Goal: Information Seeking & Learning: Learn about a topic

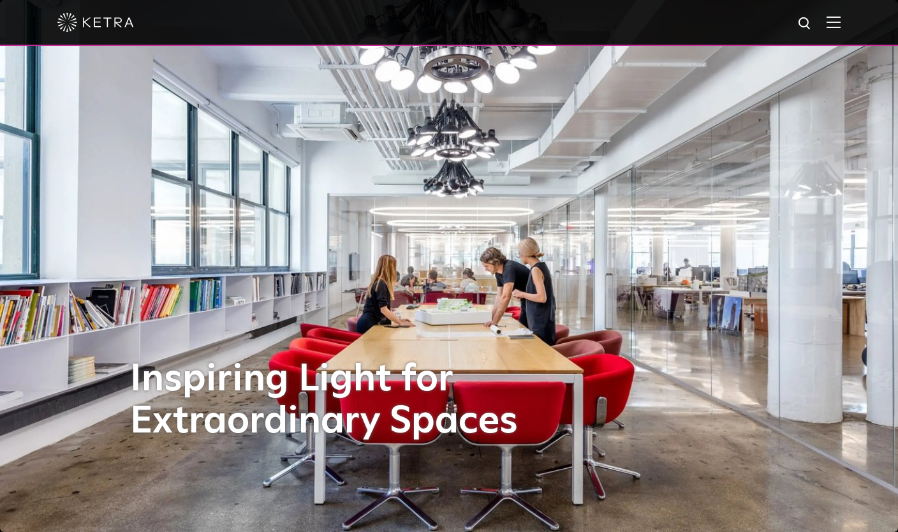
click at [840, 20] on img at bounding box center [833, 22] width 14 height 12
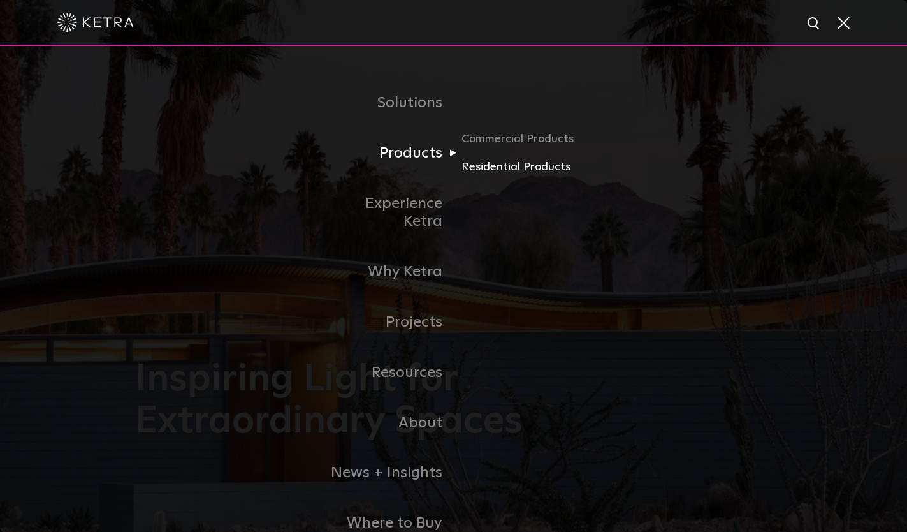
click at [499, 166] on link "Residential Products" at bounding box center [523, 167] width 122 height 18
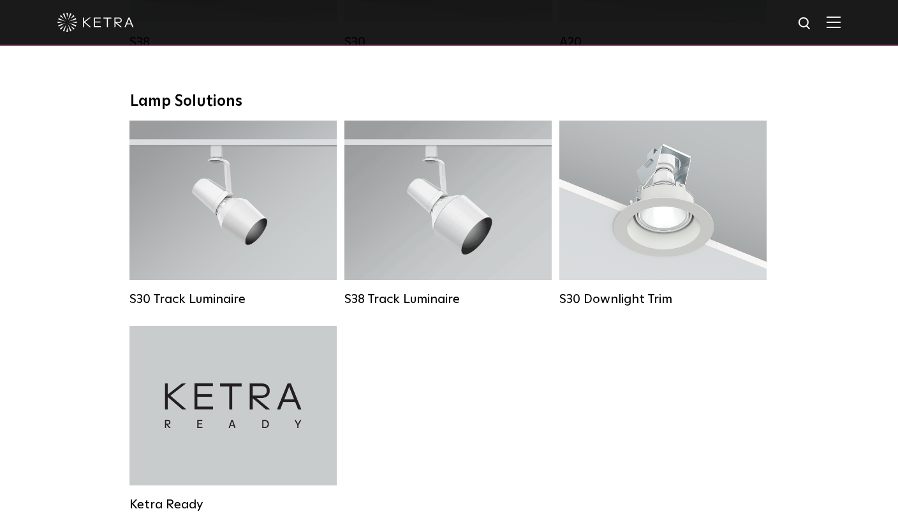
scroll to position [933, 0]
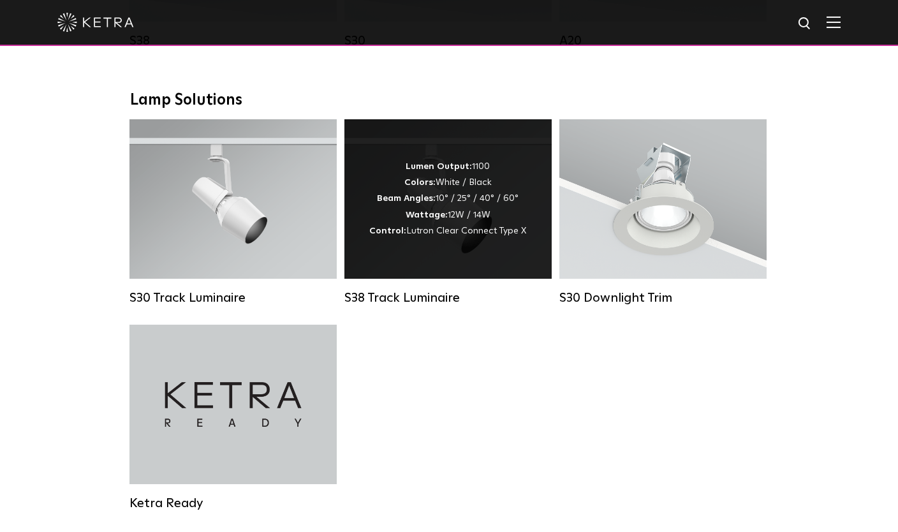
click at [421, 174] on div "Lumen Output: 1100 Colors: White / Black Beam Angles: 10° / 25° / 40° / 60° Wat…" at bounding box center [447, 199] width 157 height 80
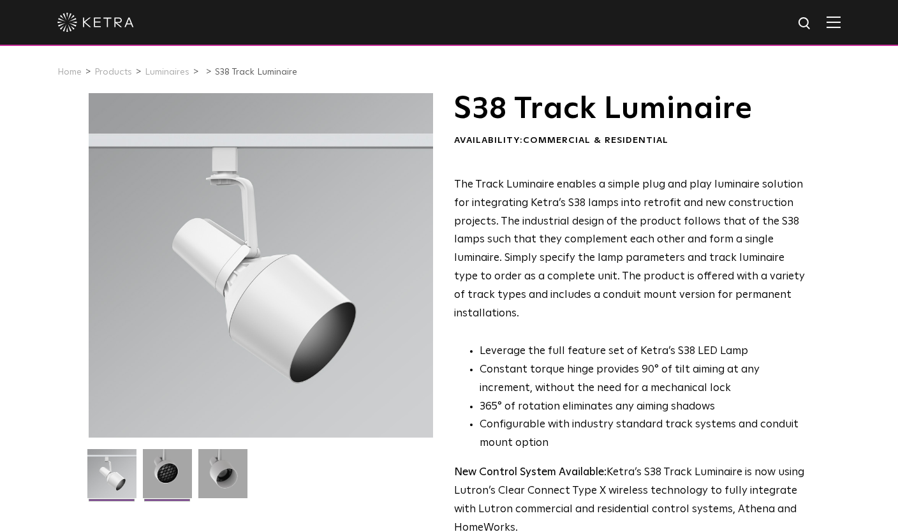
click at [162, 469] on img at bounding box center [167, 478] width 49 height 59
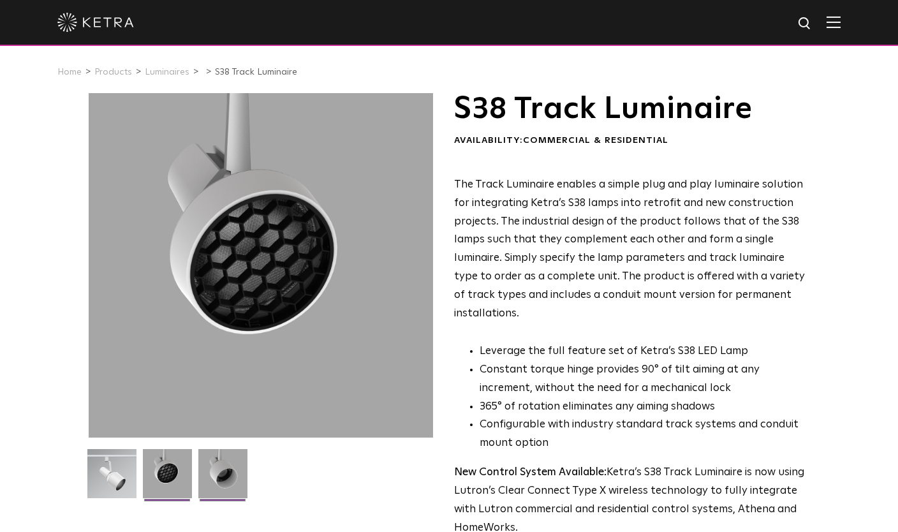
click at [225, 476] on img at bounding box center [222, 478] width 49 height 59
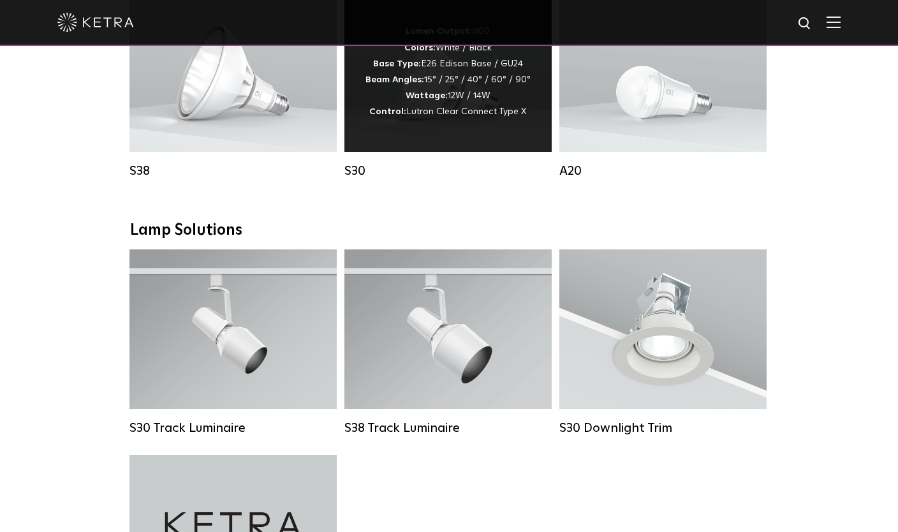
scroll to position [868, 0]
